Goal: Find specific page/section: Find specific page/section

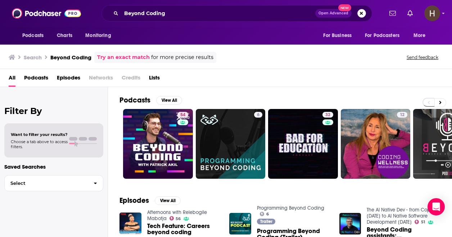
click at [361, 13] on button "Search podcasts, credits, & more..." at bounding box center [362, 13] width 9 height 9
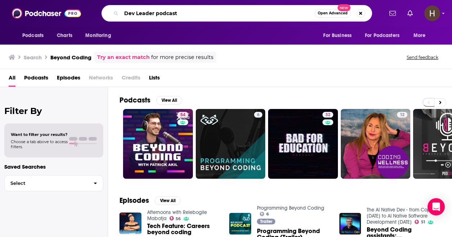
type input "Dev Leader podcast"
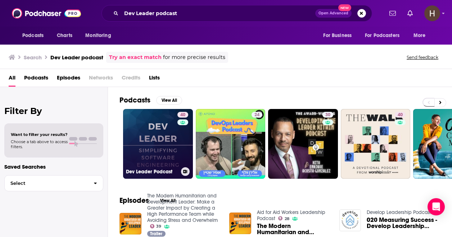
click at [161, 143] on link "40 Dev Leader Podcast" at bounding box center [158, 144] width 70 height 70
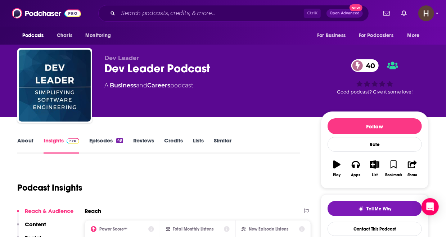
click at [102, 139] on link "Episodes 49" at bounding box center [106, 145] width 34 height 17
